Goal: Information Seeking & Learning: Learn about a topic

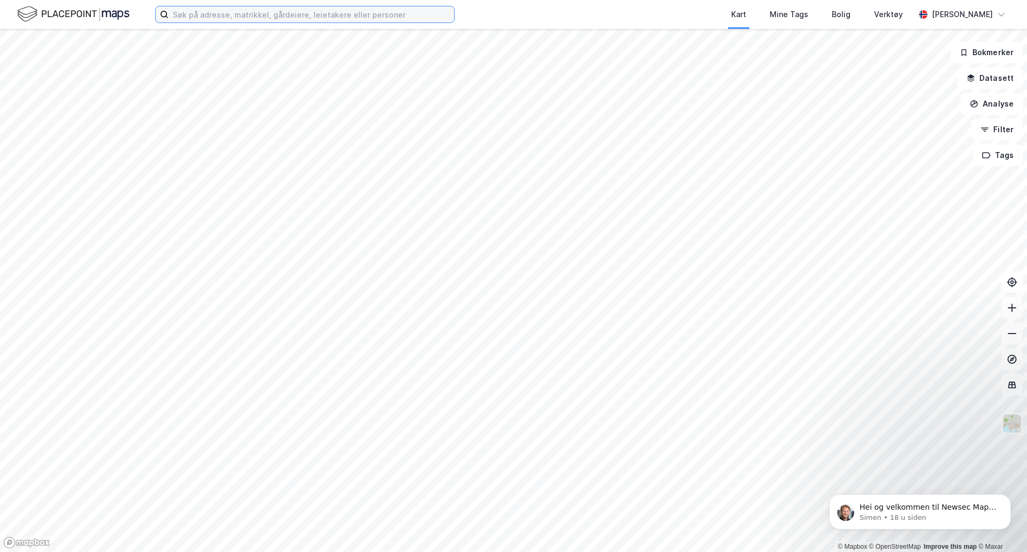
click at [312, 20] on input at bounding box center [312, 14] width 286 height 16
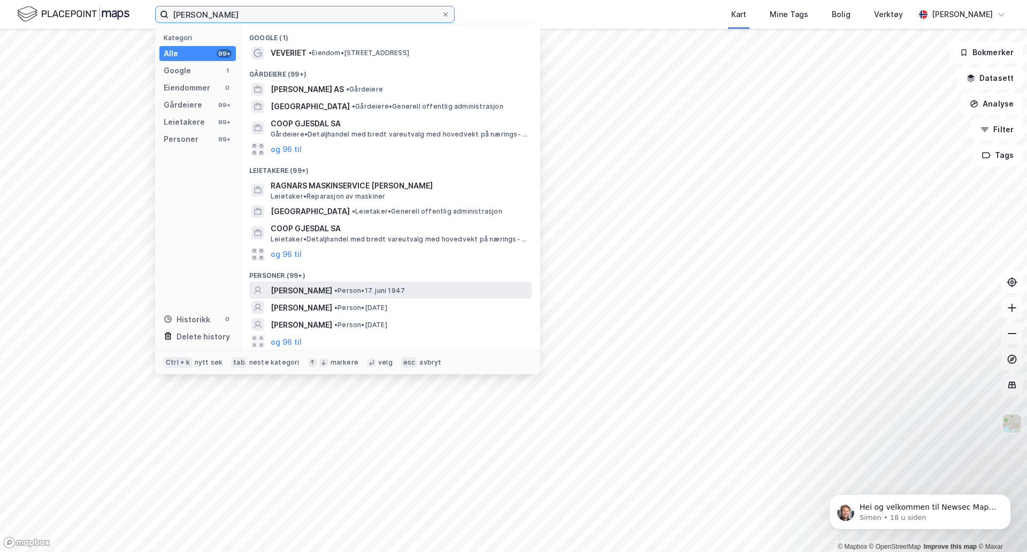
type input "[PERSON_NAME]"
click at [304, 294] on span "[PERSON_NAME]" at bounding box center [302, 290] width 62 height 13
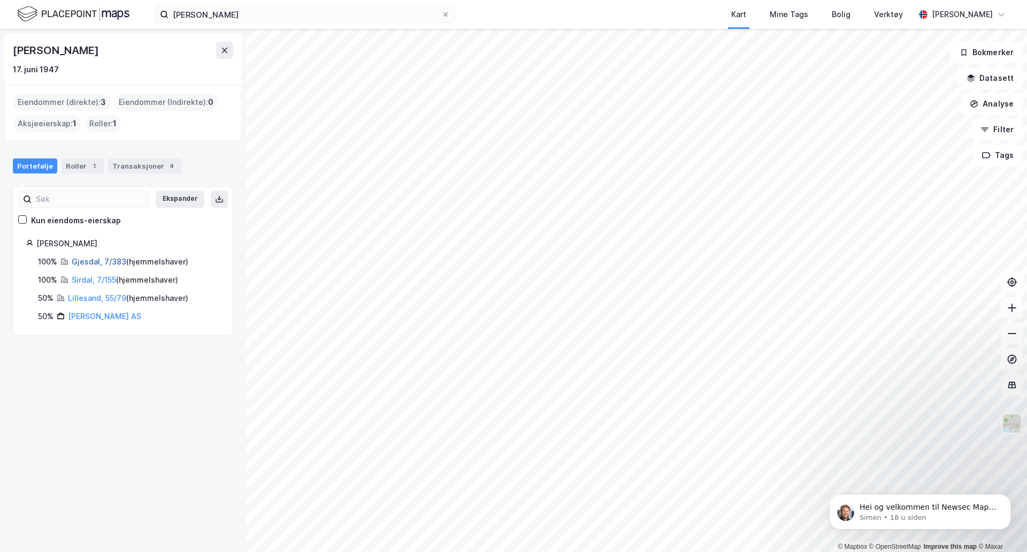
click at [98, 261] on link "Gjesdal, 7/383" at bounding box center [99, 261] width 55 height 9
click at [91, 299] on link "Lillesand, 55/79" at bounding box center [97, 297] width 58 height 9
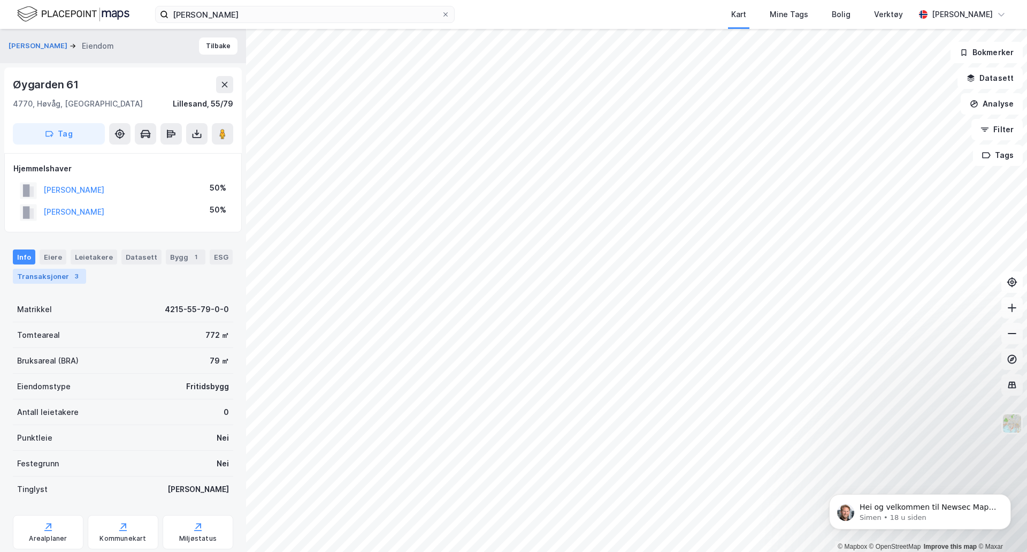
click at [51, 275] on div "Transaksjoner 3" at bounding box center [49, 276] width 73 height 15
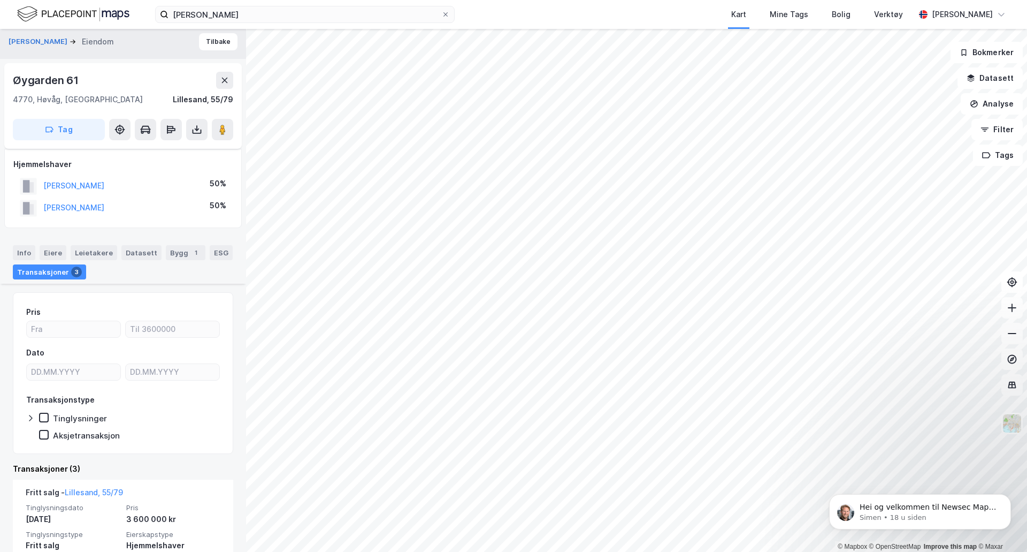
scroll to position [4, 0]
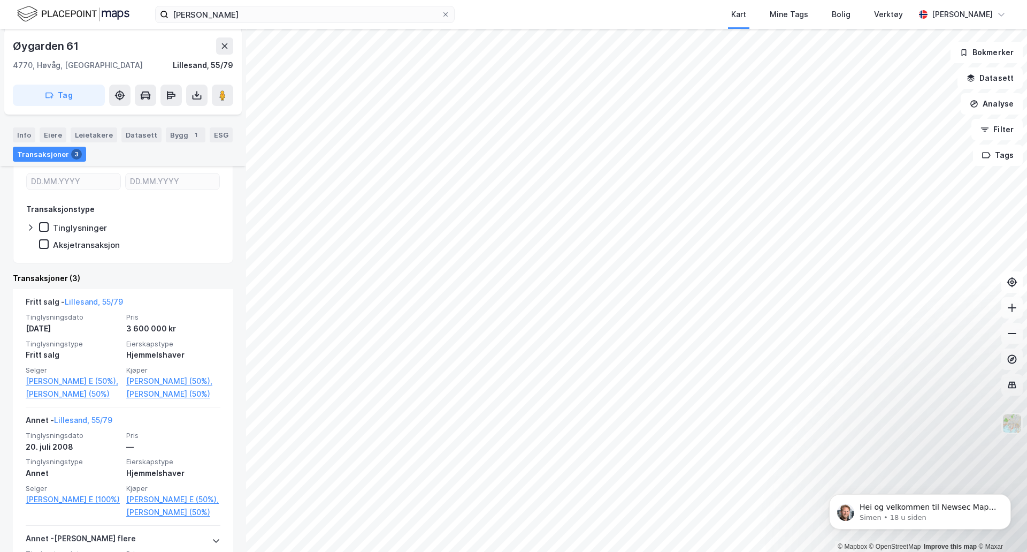
scroll to position [164, 0]
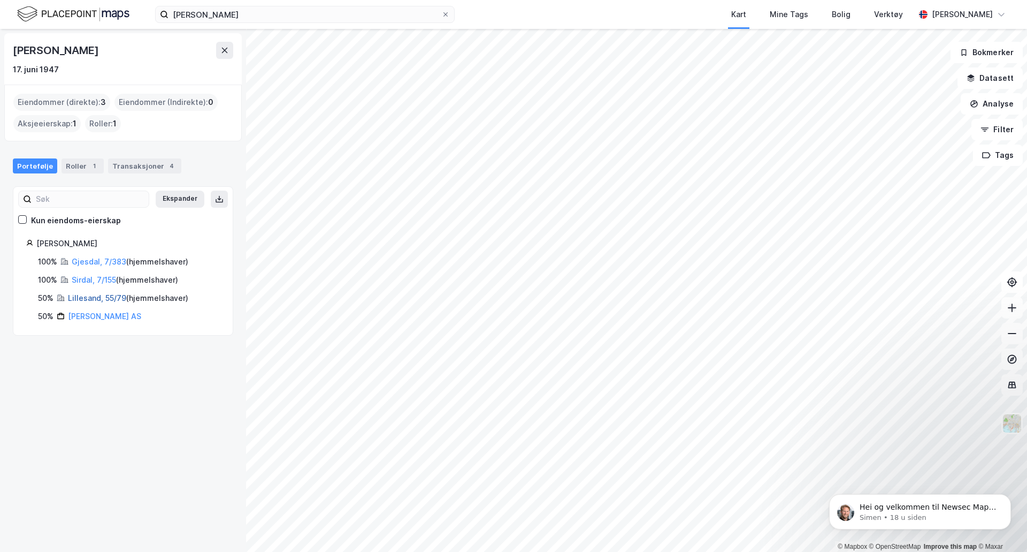
click at [97, 299] on link "Lillesand, 55/79" at bounding box center [97, 297] width 58 height 9
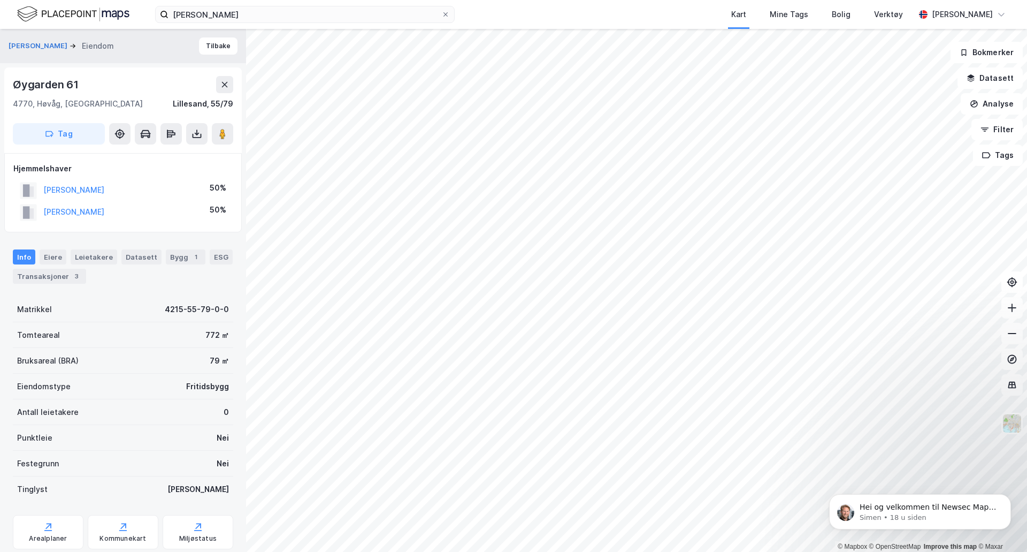
scroll to position [1, 0]
